Goal: Use online tool/utility: Utilize a website feature to perform a specific function

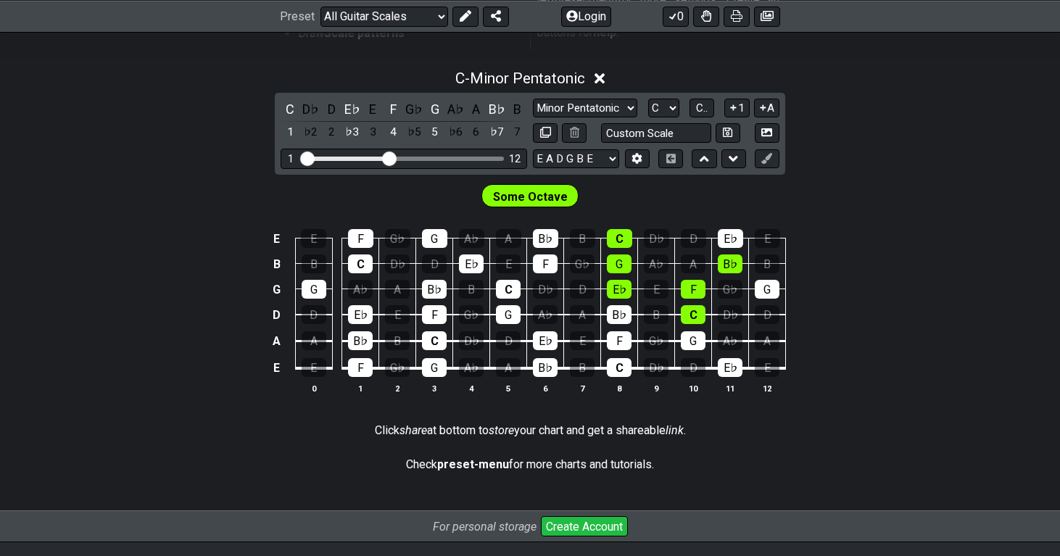
scroll to position [387, 0]
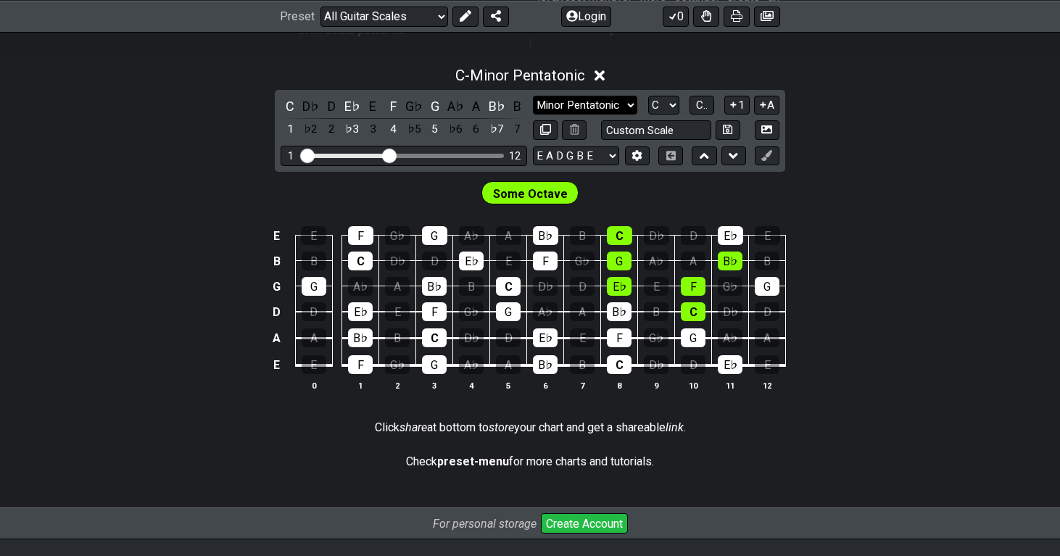
select select "Dorian"
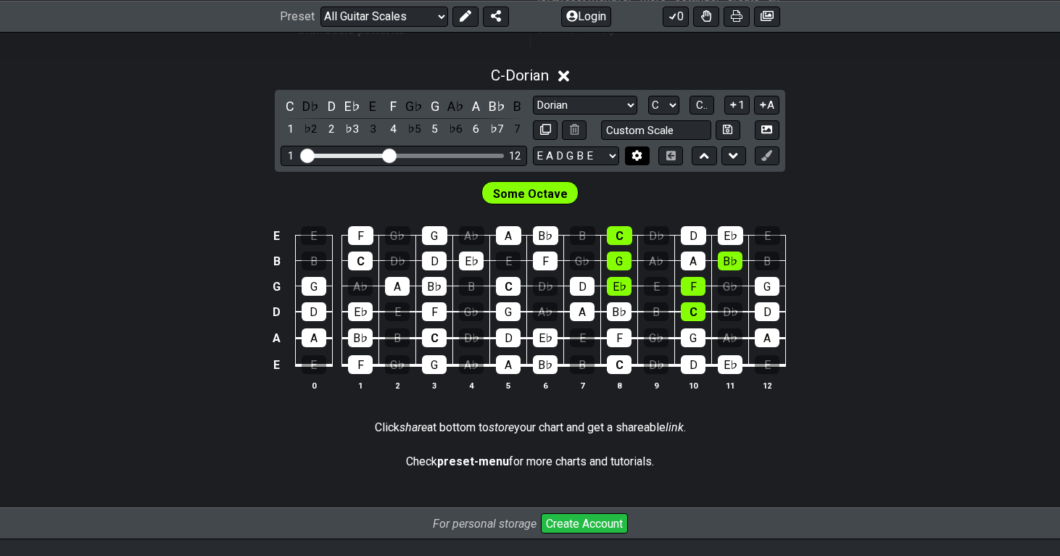
click at [640, 154] on icon at bounding box center [637, 155] width 10 height 11
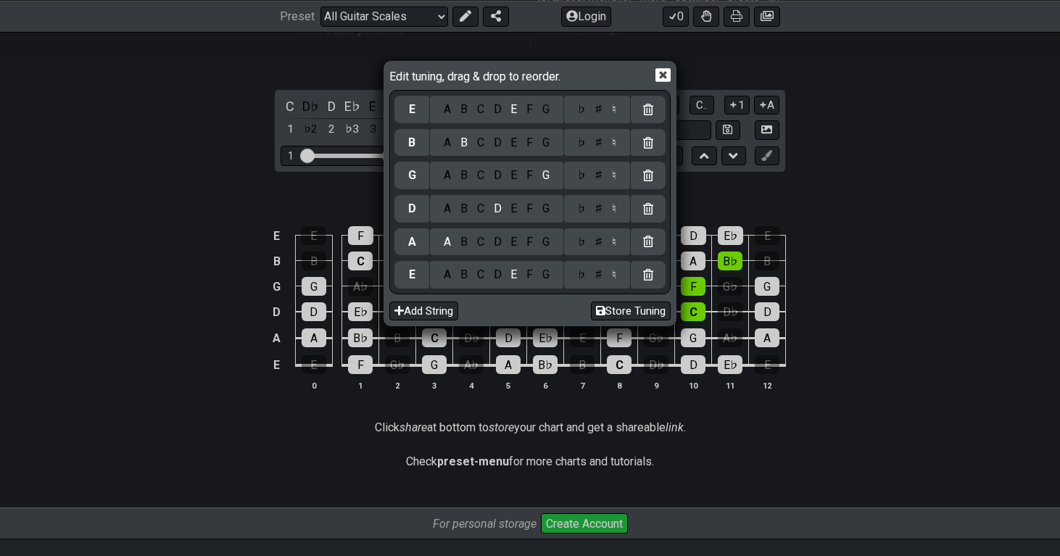
click at [496, 279] on div "D" at bounding box center [496, 275] width 17 height 16
click at [531, 177] on div "F" at bounding box center [530, 175] width 16 height 16
click at [450, 147] on div "A" at bounding box center [447, 143] width 17 height 16
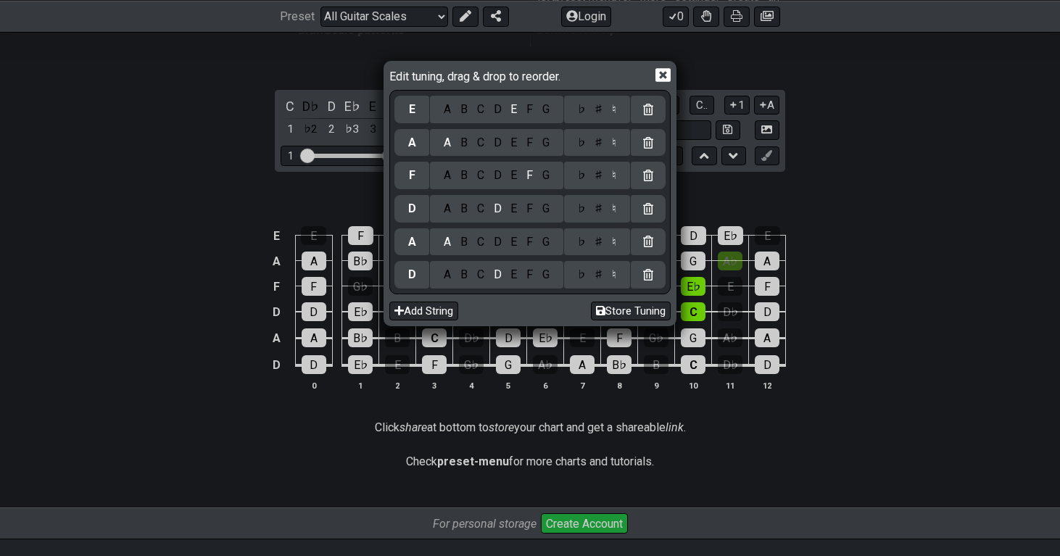
click at [492, 113] on div "D" at bounding box center [496, 109] width 17 height 16
click at [633, 310] on button "Store Tuning" at bounding box center [631, 312] width 80 height 20
click at [633, 309] on button "Store Tuning" at bounding box center [631, 312] width 80 height 20
click at [665, 67] on icon at bounding box center [662, 74] width 15 height 15
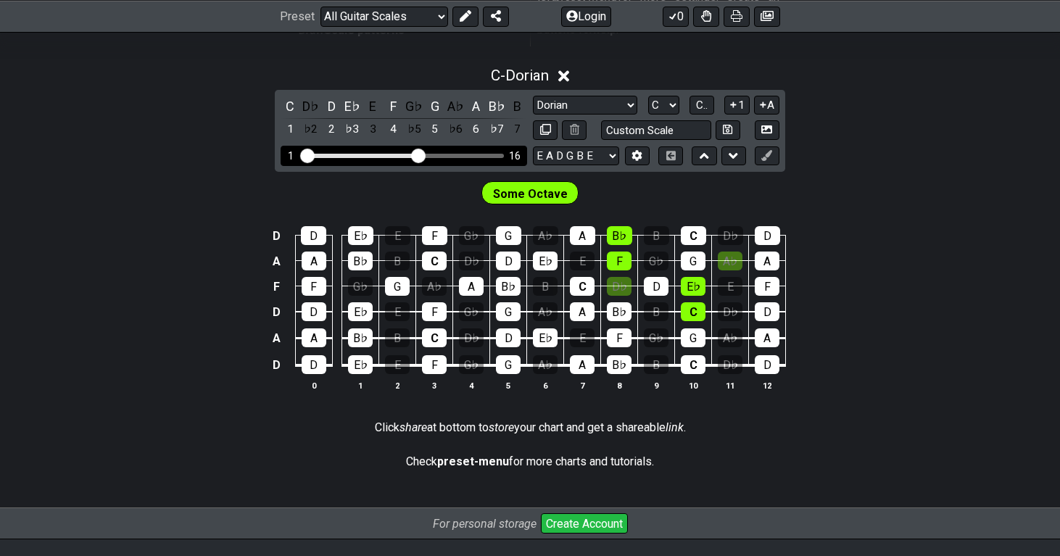
drag, startPoint x: 393, startPoint y: 151, endPoint x: 419, endPoint y: 148, distance: 26.3
click at [419, 147] on div "1 16" at bounding box center [403, 156] width 246 height 20
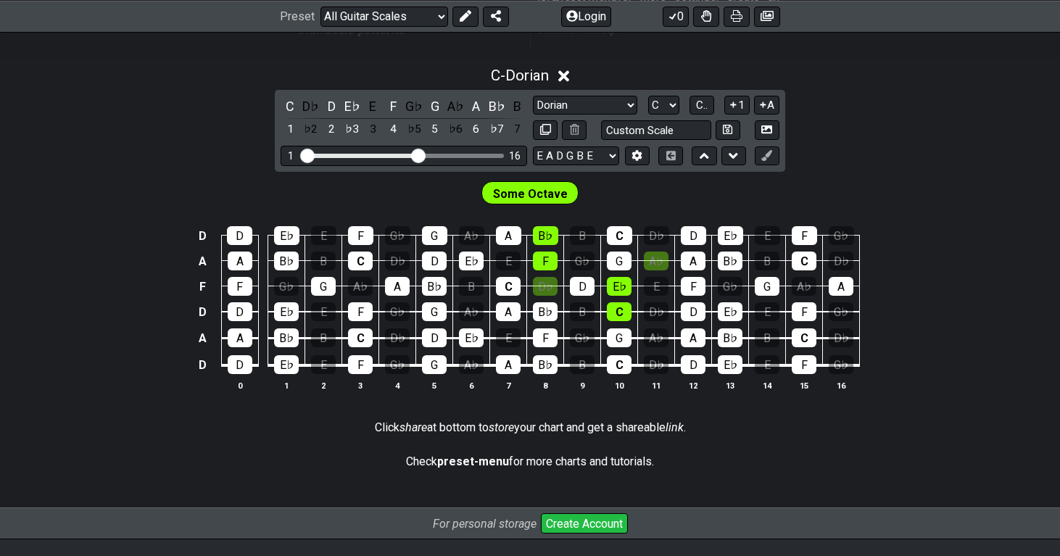
scroll to position [480, 0]
